Goal: Transaction & Acquisition: Purchase product/service

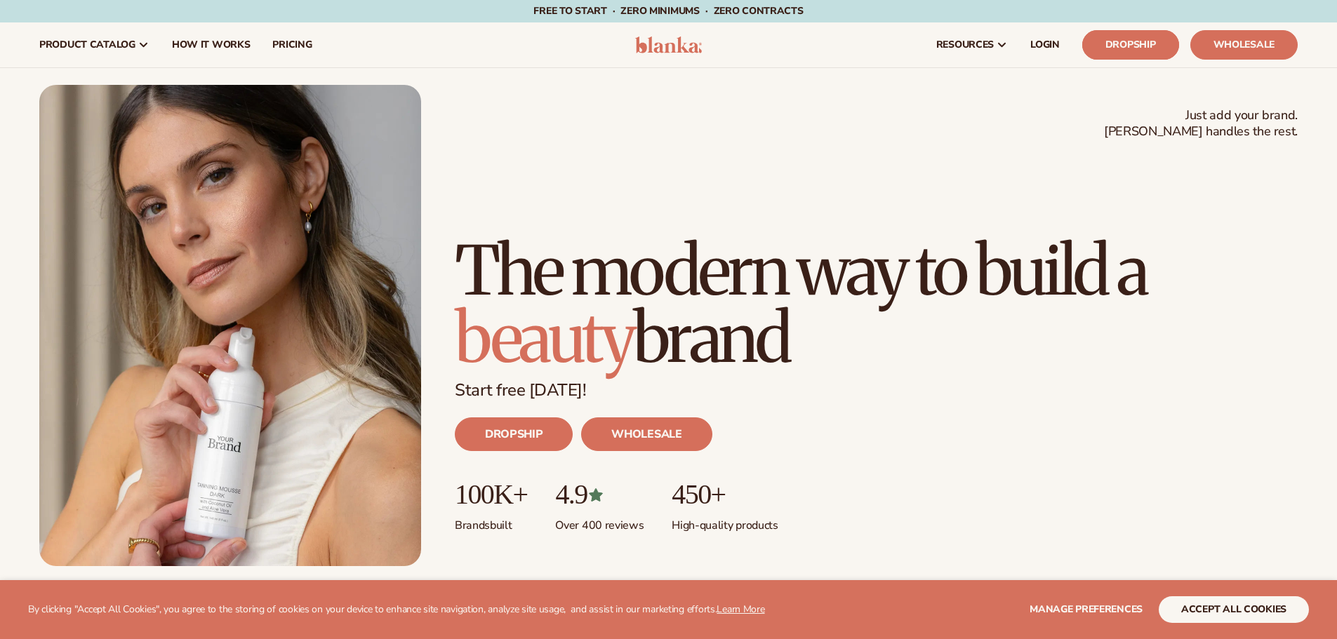
click at [1113, 37] on link "Dropship" at bounding box center [1130, 44] width 97 height 29
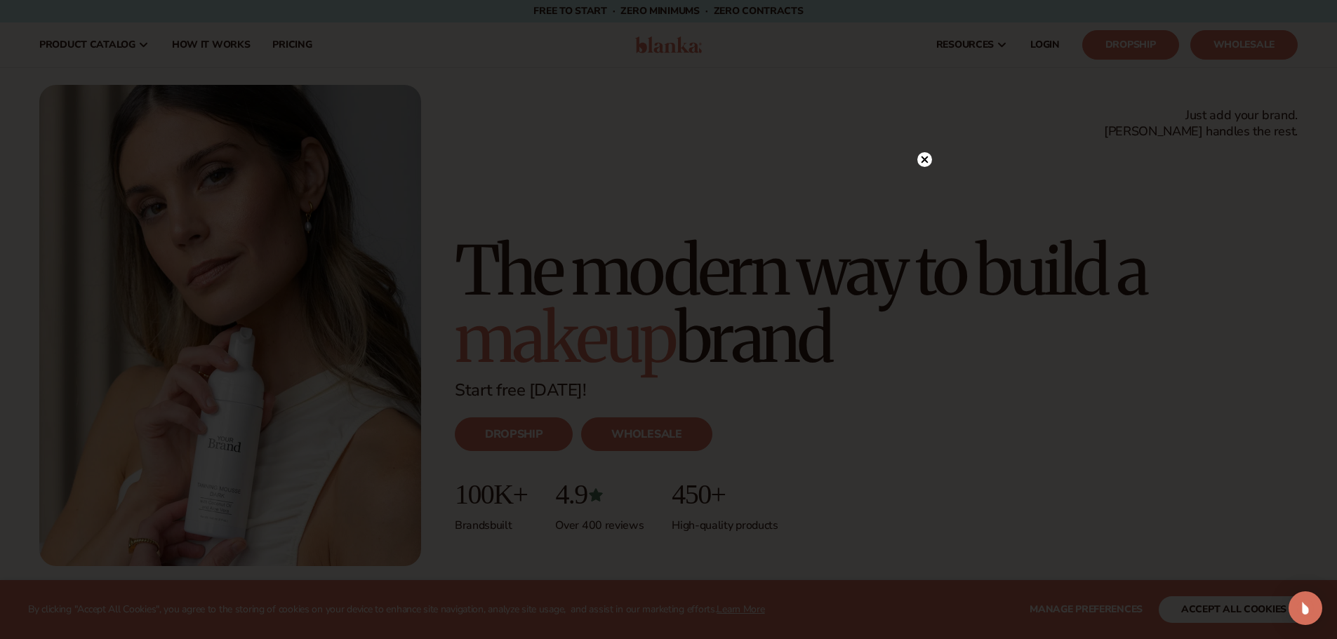
click at [925, 159] on icon at bounding box center [923, 159] width 7 height 7
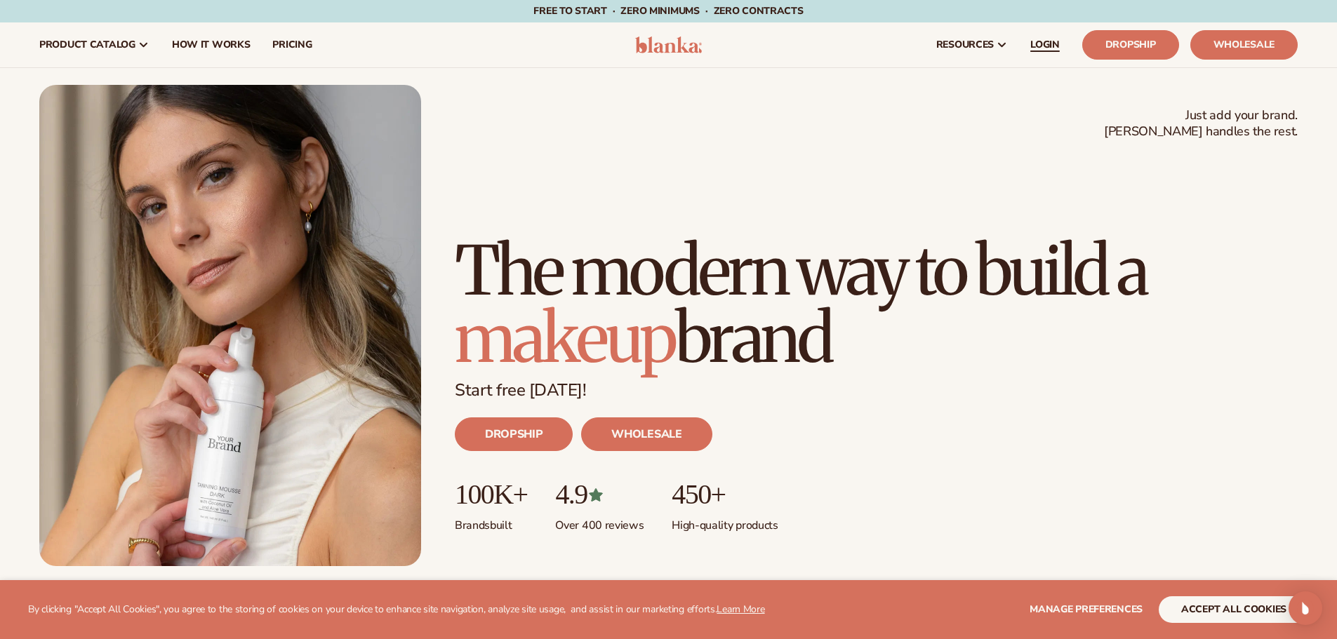
click at [1038, 48] on span "LOGIN" at bounding box center [1044, 44] width 29 height 11
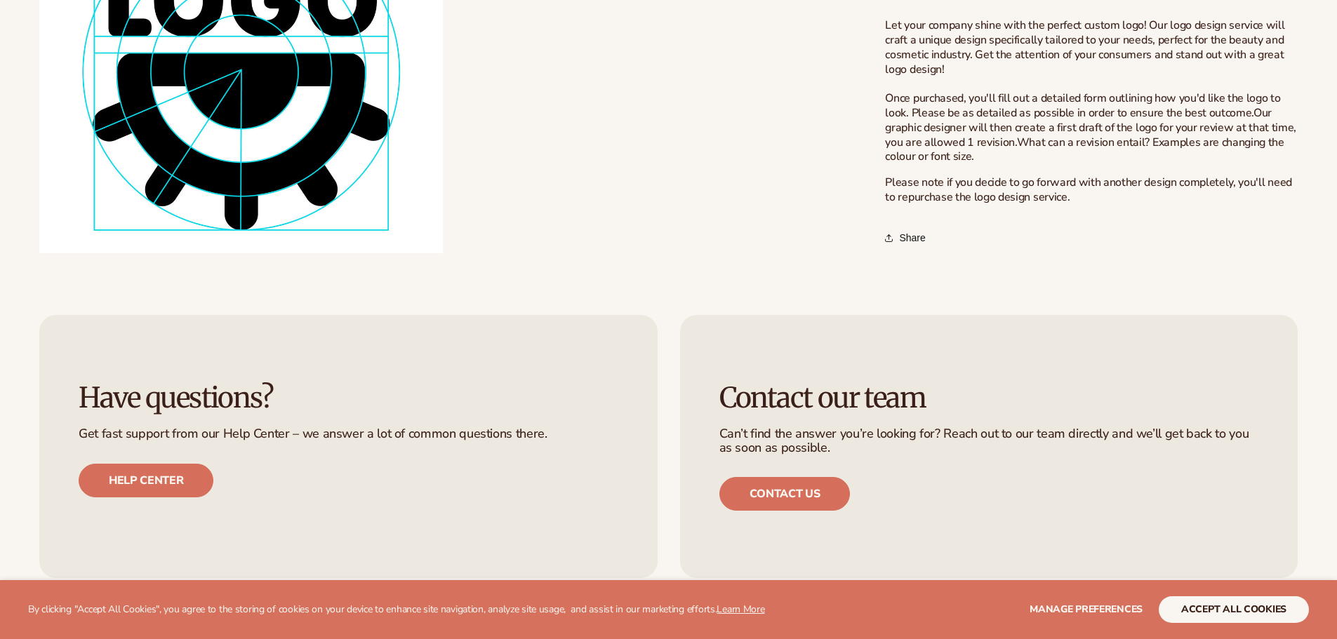
scroll to position [831, 0]
